Goal: Register for event/course

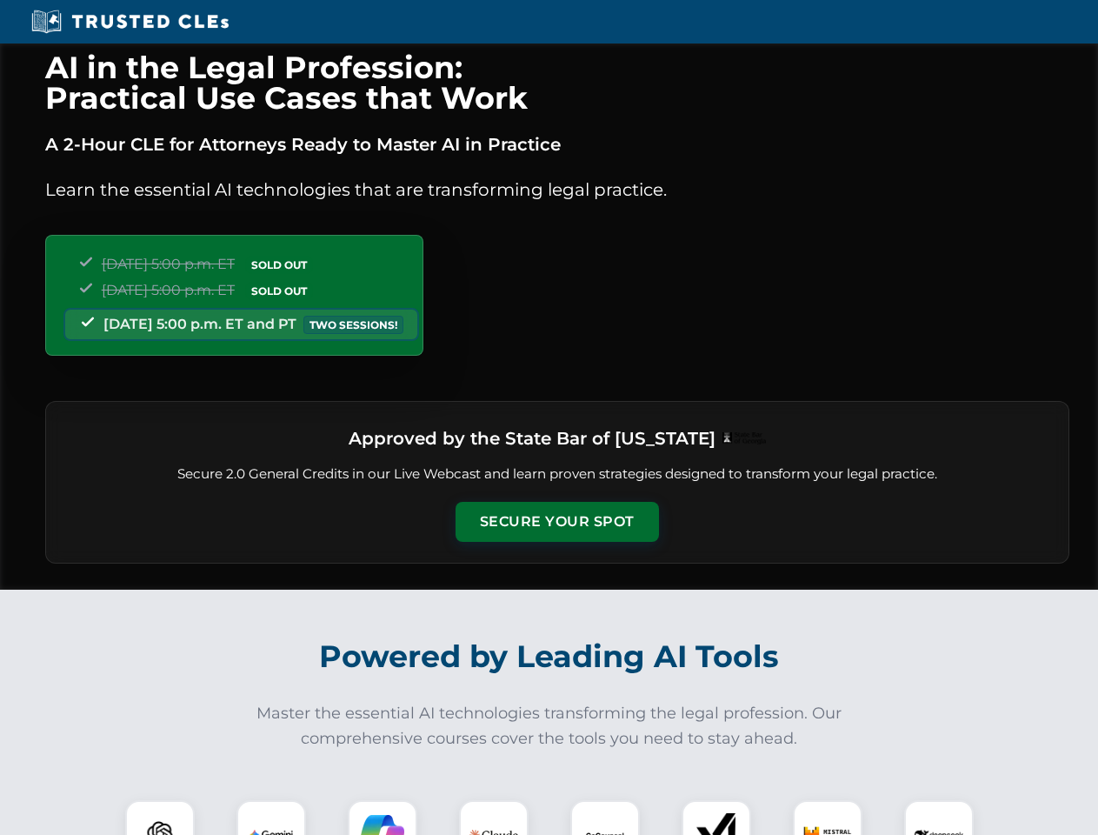
click at [557, 522] on button "Secure Your Spot" at bounding box center [558, 522] width 204 height 40
click at [160, 818] on img at bounding box center [160, 835] width 50 height 50
